Goal: Find specific page/section: Find specific page/section

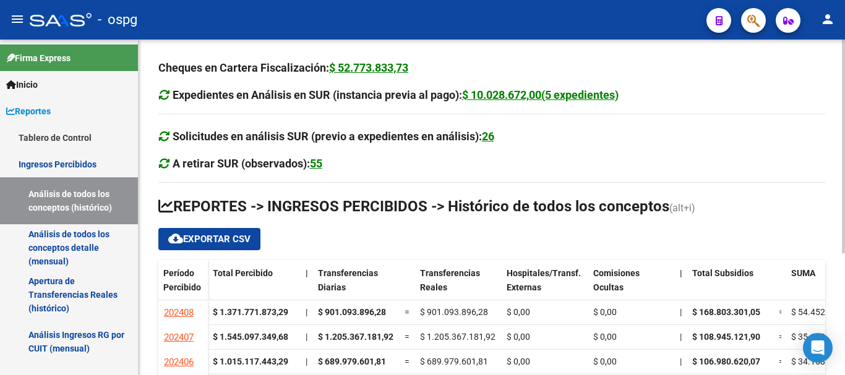
click at [843, 361] on div at bounding box center [843, 208] width 3 height 336
click at [53, 163] on link "Ingresos Percibidos" at bounding box center [69, 164] width 138 height 27
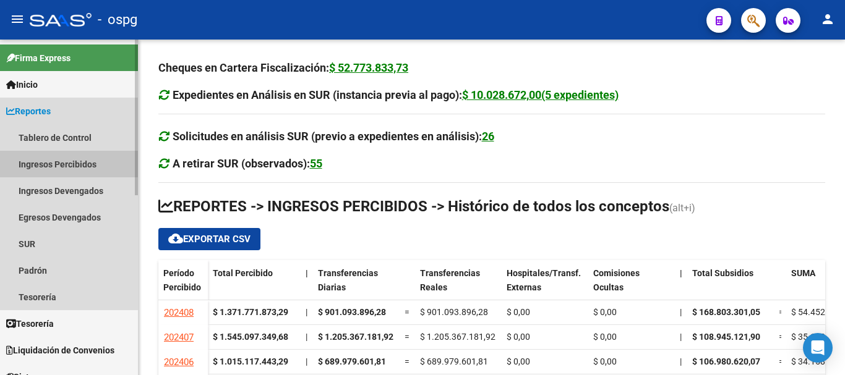
click at [67, 167] on link "Ingresos Percibidos" at bounding box center [69, 164] width 138 height 27
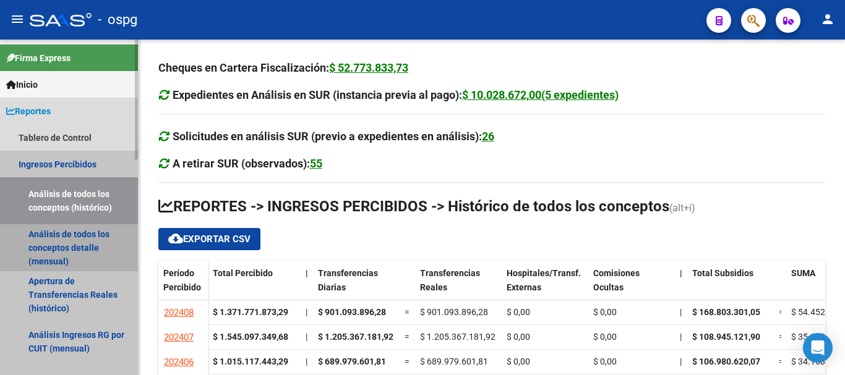
click at [75, 238] on link "Análisis de todos los conceptos detalle (mensual)" at bounding box center [69, 247] width 138 height 47
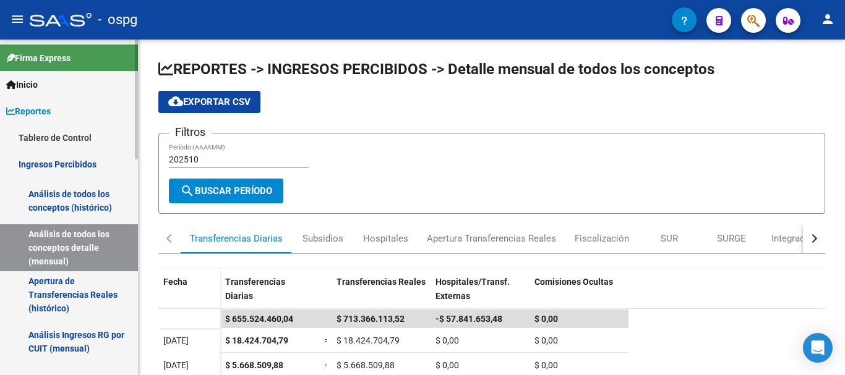
click at [90, 203] on link "Análisis de todos los conceptos (histórico)" at bounding box center [69, 200] width 138 height 47
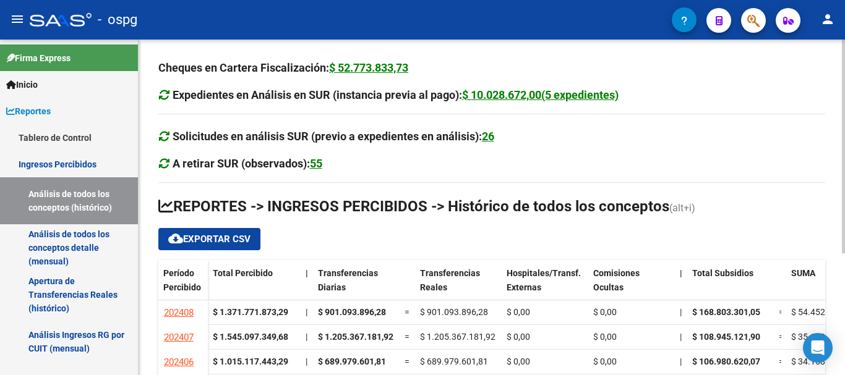
click at [844, 345] on div at bounding box center [843, 208] width 3 height 336
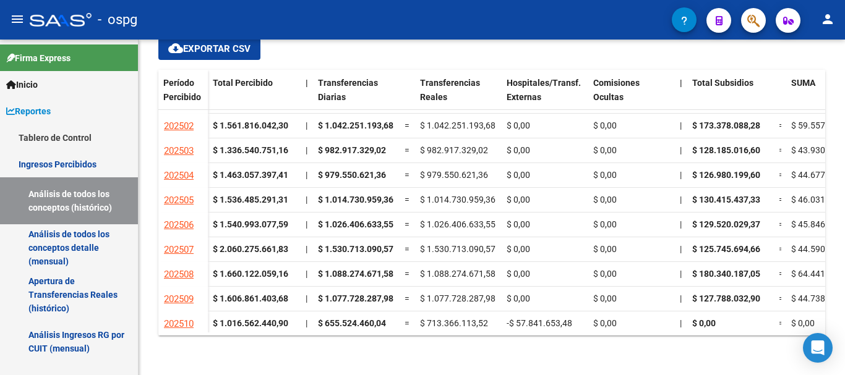
scroll to position [495, 0]
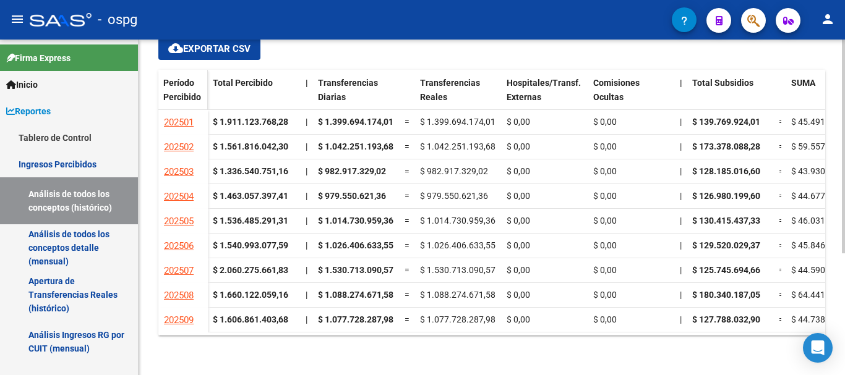
click at [189, 95] on span "Período Percibido" at bounding box center [182, 90] width 38 height 24
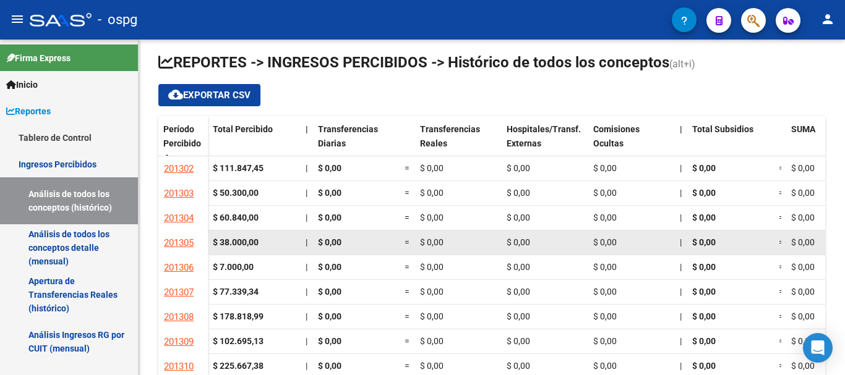
scroll to position [0, 0]
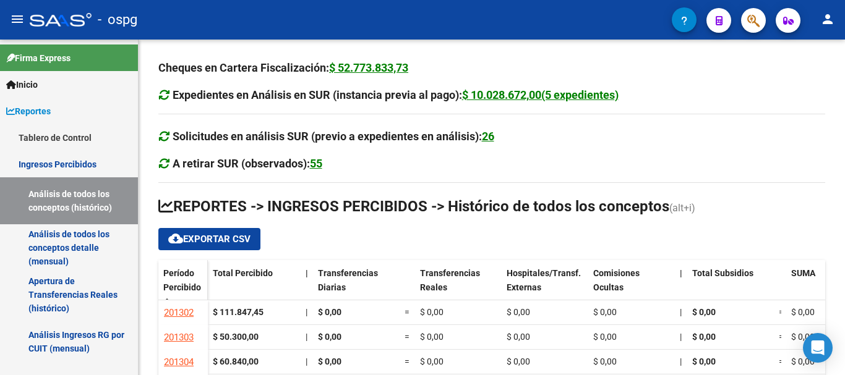
click at [194, 278] on div "Período Percibido" at bounding box center [183, 293] width 40 height 52
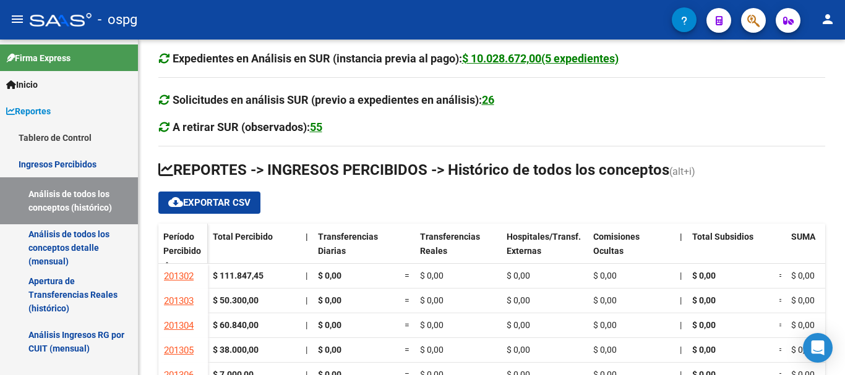
scroll to position [62, 0]
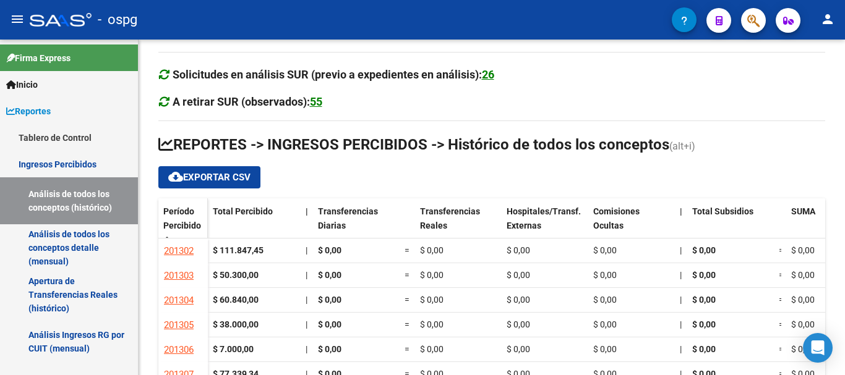
click at [195, 221] on span "Período Percibido" at bounding box center [182, 219] width 38 height 24
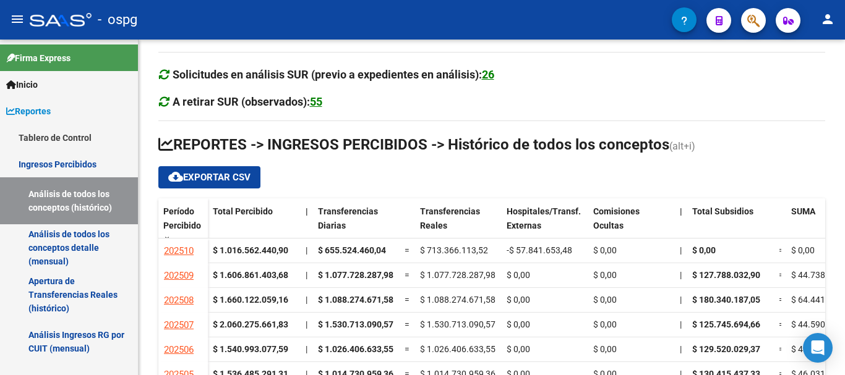
click at [844, 356] on div at bounding box center [843, 208] width 3 height 336
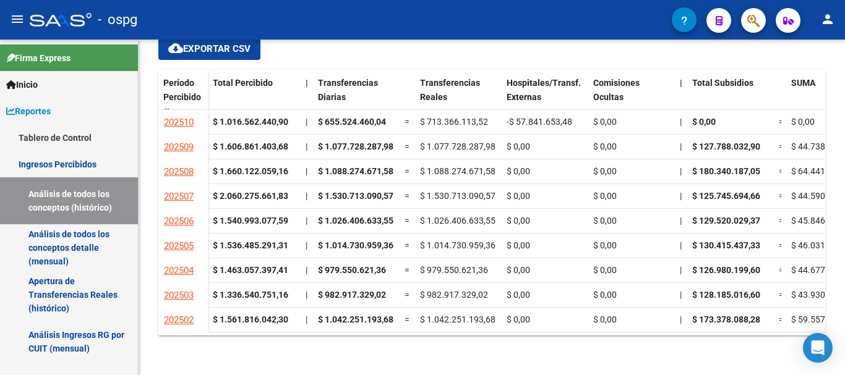
scroll to position [0, 575]
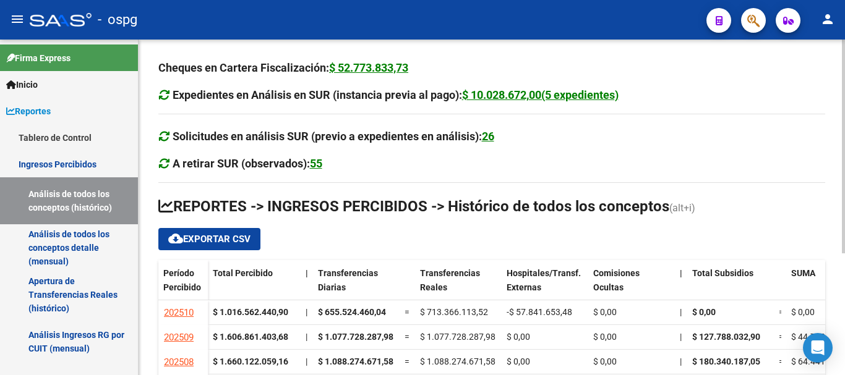
click at [844, 325] on div at bounding box center [843, 208] width 3 height 336
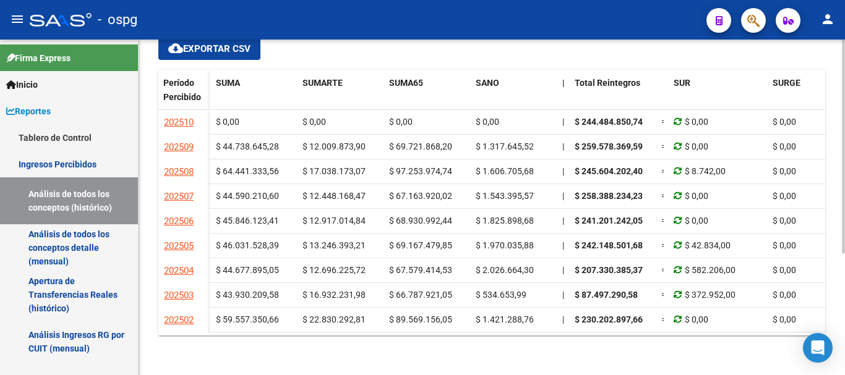
scroll to position [0, 1150]
